Goal: Transaction & Acquisition: Book appointment/travel/reservation

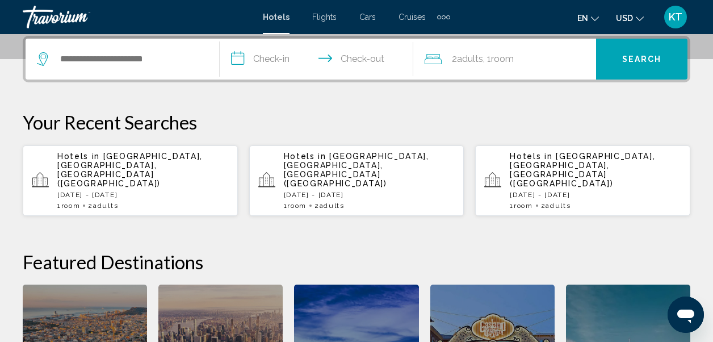
scroll to position [284, 0]
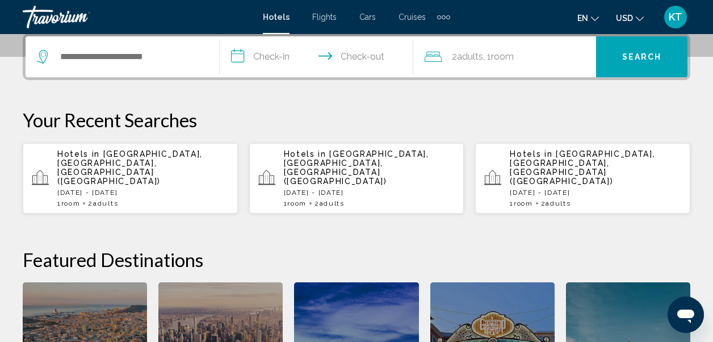
click at [111, 165] on span "[GEOGRAPHIC_DATA], [GEOGRAPHIC_DATA], [GEOGRAPHIC_DATA] ([GEOGRAPHIC_DATA])" at bounding box center [129, 167] width 145 height 36
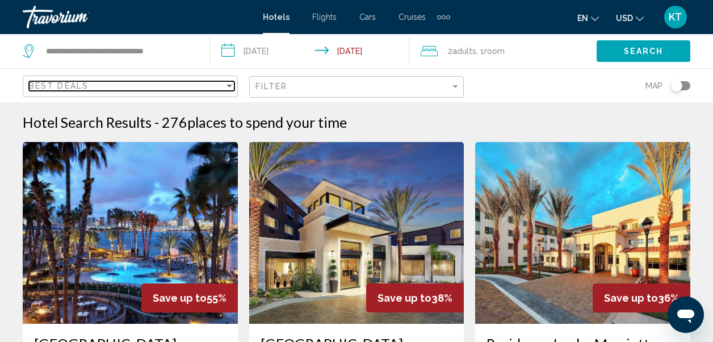
click at [231, 85] on div "Sort by" at bounding box center [230, 86] width 6 height 3
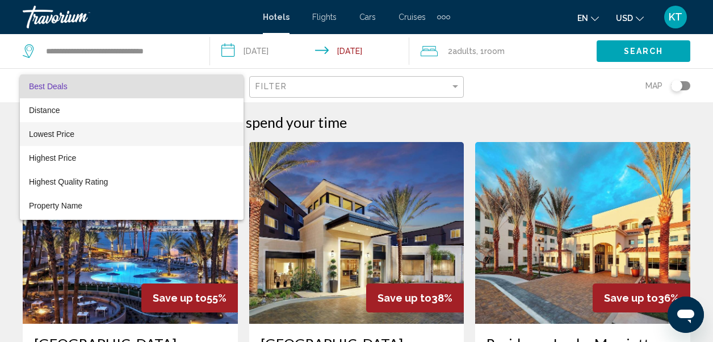
click at [74, 132] on span "Lowest Price" at bounding box center [51, 133] width 45 height 9
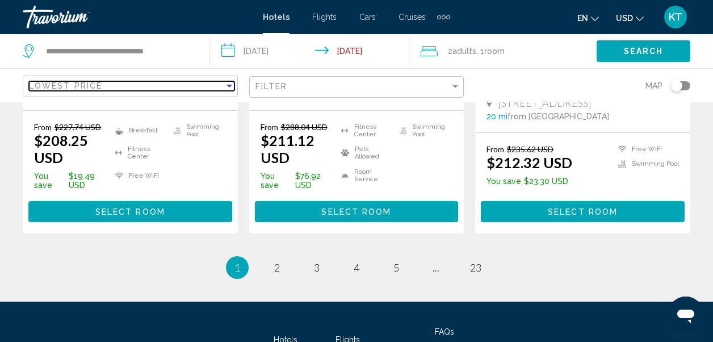
scroll to position [1703, 0]
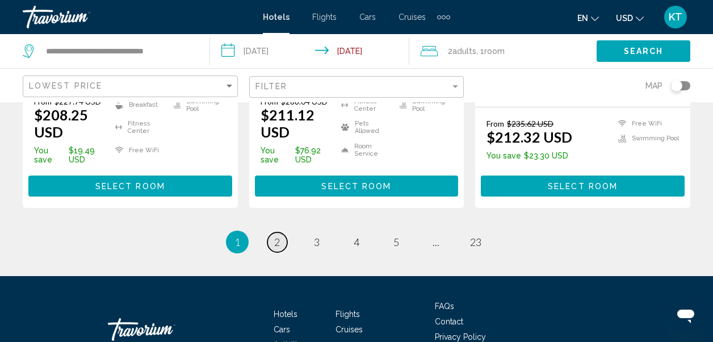
click at [273, 236] on link "page 2" at bounding box center [277, 242] width 20 height 20
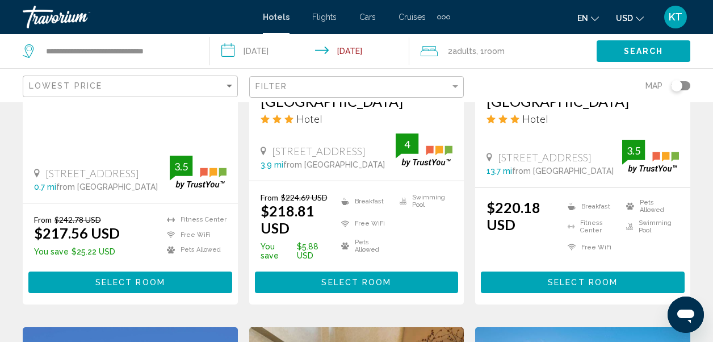
scroll to position [795, 0]
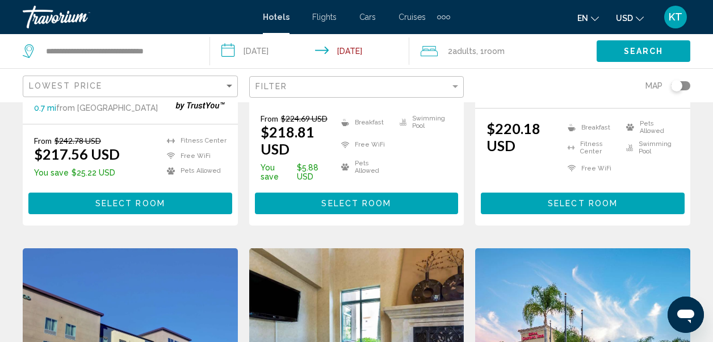
click at [136, 199] on span "Select Room" at bounding box center [130, 203] width 70 height 9
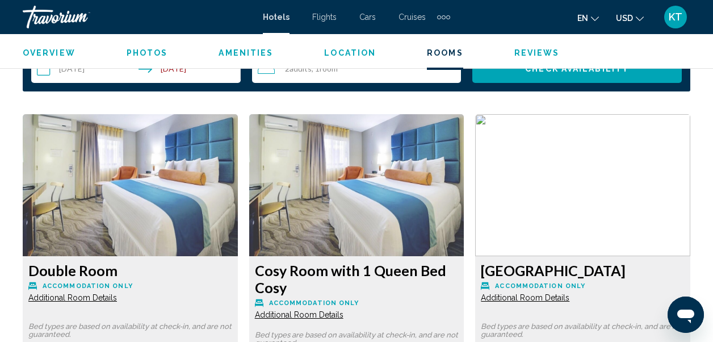
scroll to position [1666, 0]
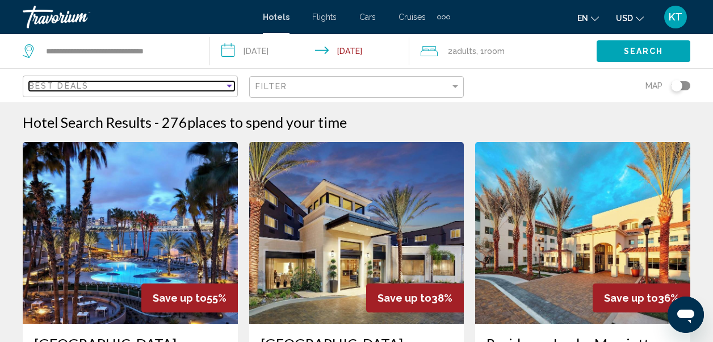
click at [232, 85] on div "Sort by" at bounding box center [229, 85] width 10 height 9
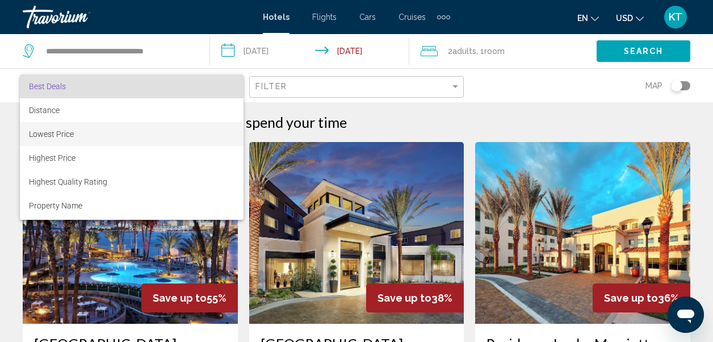
click at [59, 132] on span "Lowest Price" at bounding box center [51, 133] width 45 height 9
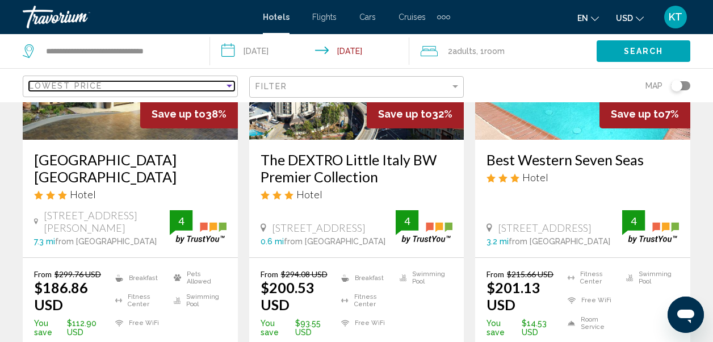
scroll to position [681, 0]
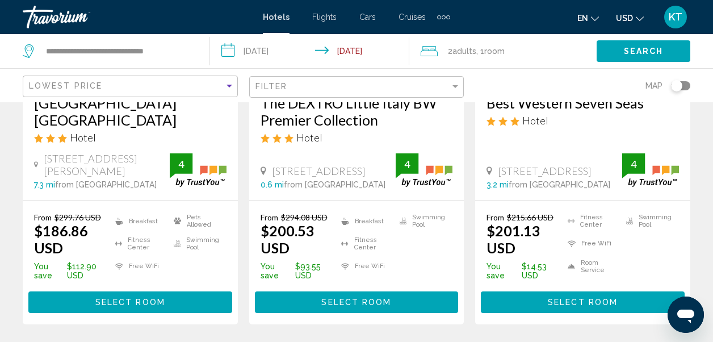
click at [383, 298] on span "Select Room" at bounding box center [356, 302] width 70 height 9
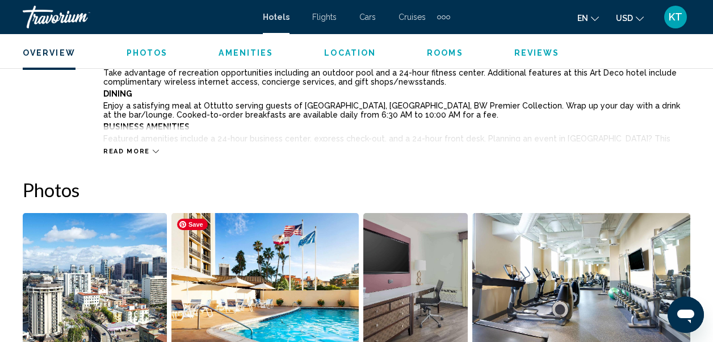
scroll to position [701, 0]
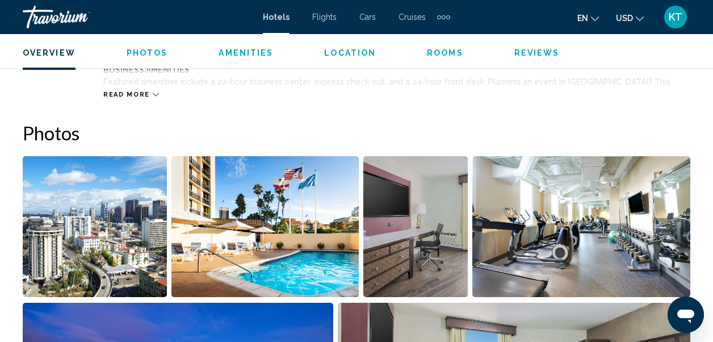
click at [153, 94] on icon "Main content" at bounding box center [156, 94] width 6 height 3
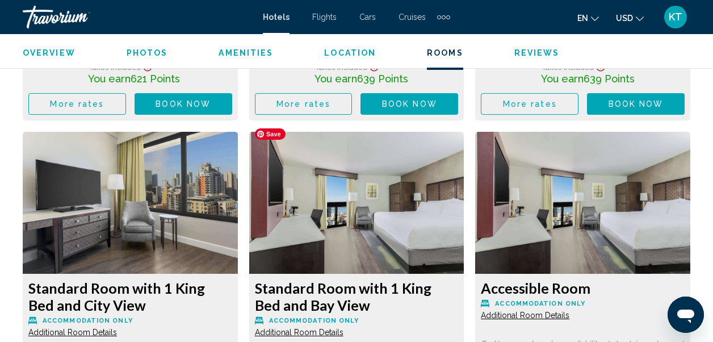
scroll to position [3142, 0]
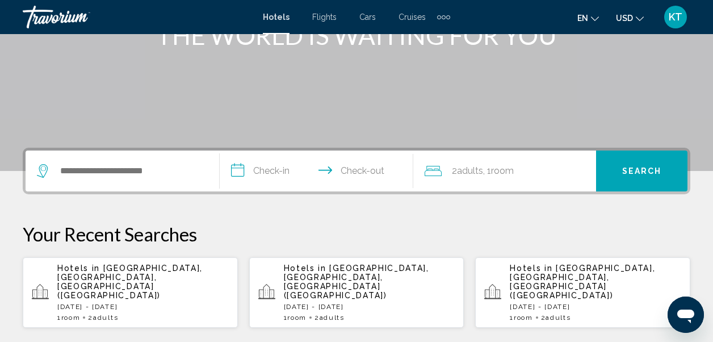
scroll to position [170, 0]
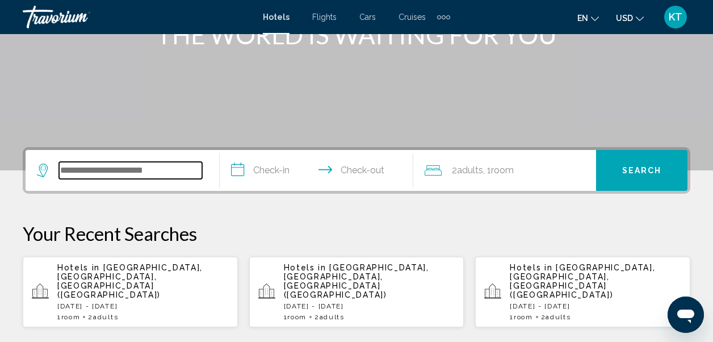
click at [93, 170] on input "Search widget" at bounding box center [130, 170] width 143 height 17
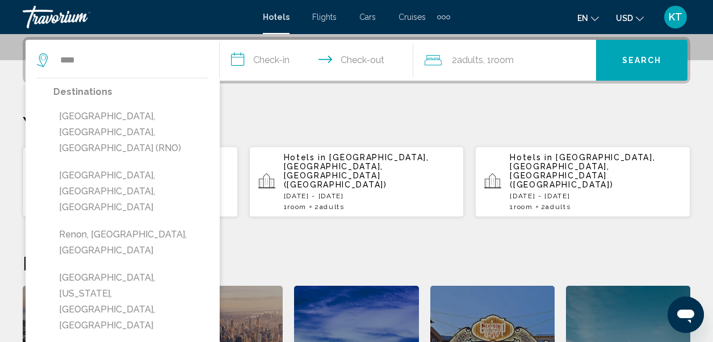
click at [152, 120] on button "Reno, NV, United States (RNO)" at bounding box center [130, 132] width 155 height 53
type input "**********"
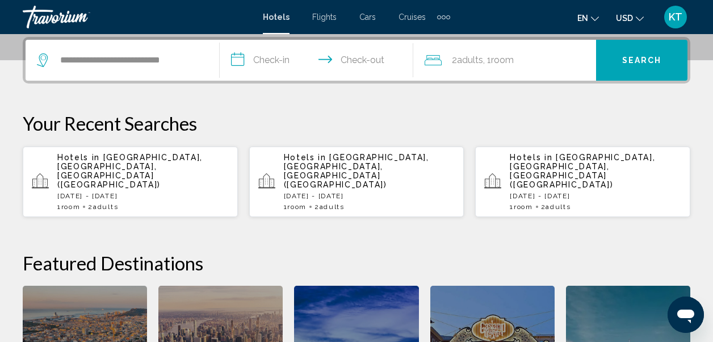
click at [274, 58] on input "**********" at bounding box center [319, 62] width 199 height 44
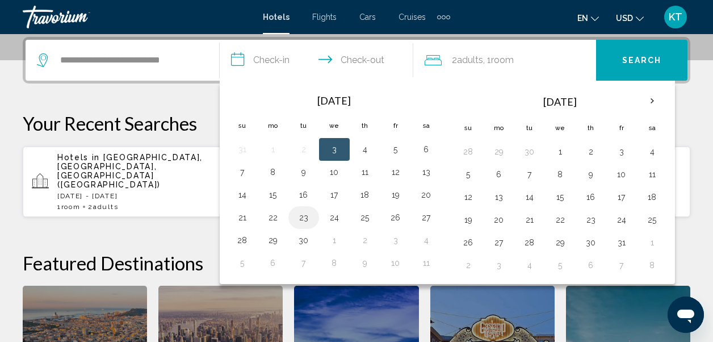
click at [304, 215] on button "23" at bounding box center [304, 218] width 18 height 16
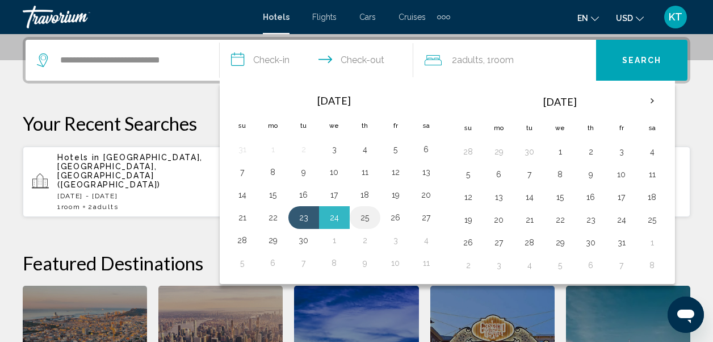
click at [365, 219] on button "25" at bounding box center [365, 218] width 18 height 16
type input "**********"
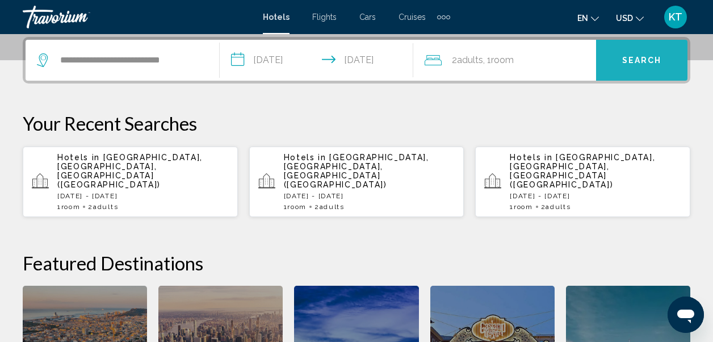
click at [652, 60] on span "Search" at bounding box center [642, 60] width 40 height 9
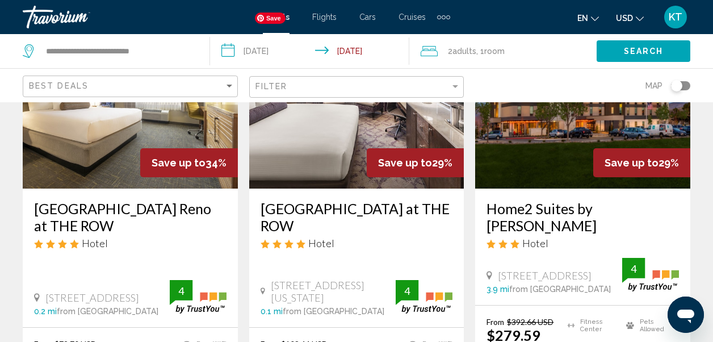
scroll to position [170, 0]
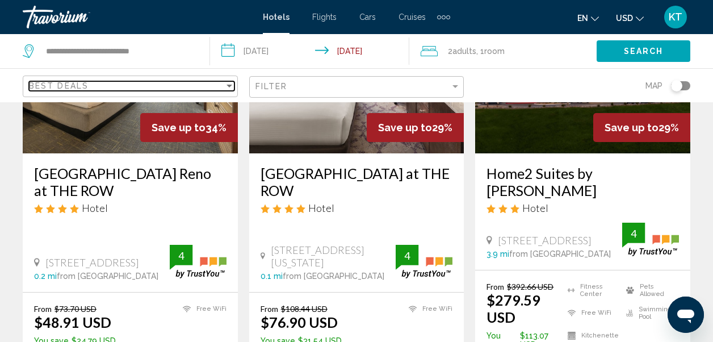
click at [229, 85] on div "Sort by" at bounding box center [230, 86] width 6 height 3
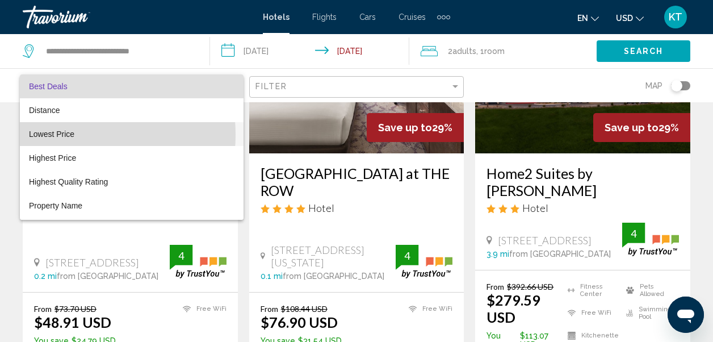
click at [72, 135] on span "Lowest Price" at bounding box center [51, 133] width 45 height 9
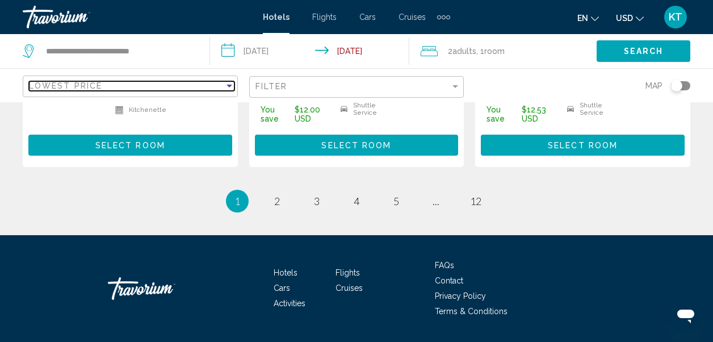
scroll to position [1706, 0]
